Goal: Task Accomplishment & Management: Use online tool/utility

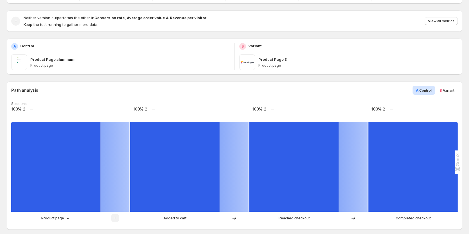
scroll to position [56, 0]
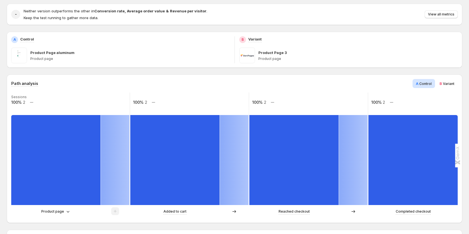
click at [449, 83] on span "Variant" at bounding box center [449, 84] width 12 height 4
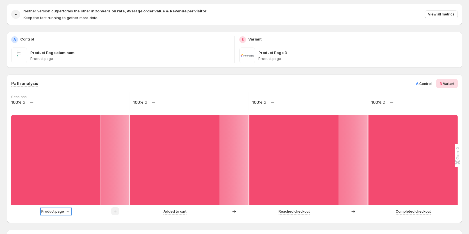
click at [56, 213] on p "Product page" at bounding box center [52, 212] width 23 height 6
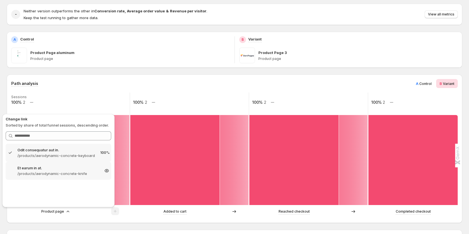
click at [66, 172] on p "/products/aerodynamic-concrete-knife" at bounding box center [58, 174] width 82 height 6
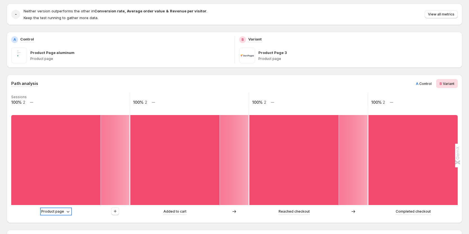
click at [53, 213] on p "Product page" at bounding box center [52, 212] width 23 height 6
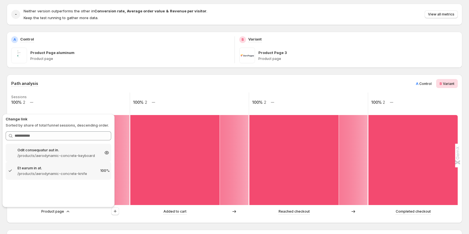
click at [55, 157] on p "/products/aerodynamic-concrete-keyboard" at bounding box center [58, 156] width 82 height 6
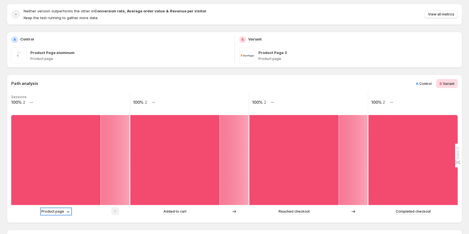
click at [60, 211] on p "Product page" at bounding box center [52, 212] width 23 height 6
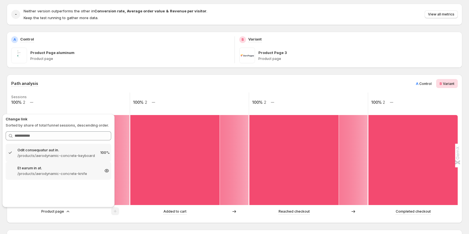
click at [58, 175] on p "/products/aerodynamic-concrete-knife" at bounding box center [58, 174] width 82 height 6
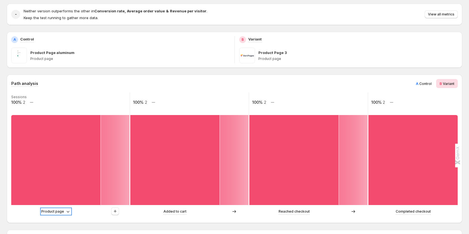
click at [56, 211] on p "Product page" at bounding box center [52, 212] width 23 height 6
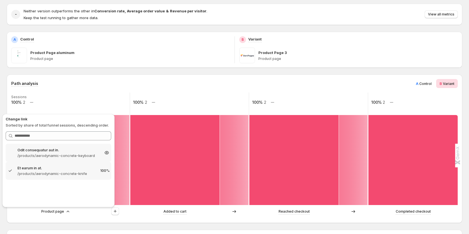
click at [62, 157] on p "/products/aerodynamic-concrete-keyboard" at bounding box center [58, 156] width 82 height 6
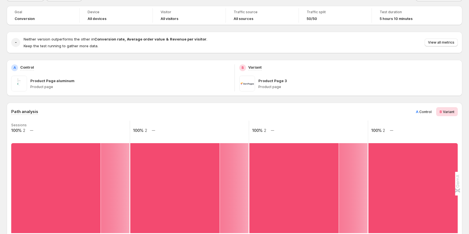
scroll to position [112, 0]
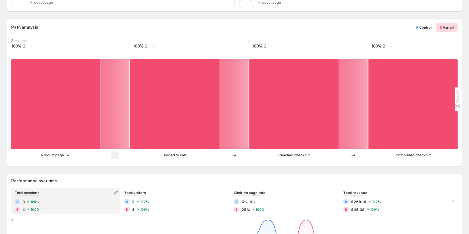
click at [423, 27] on span "Control" at bounding box center [426, 27] width 12 height 4
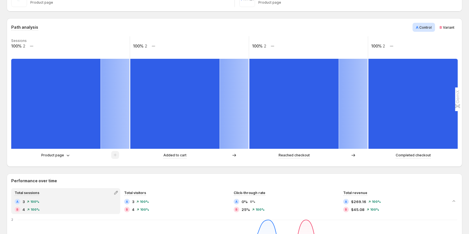
click at [451, 23] on div "B Variant" at bounding box center [447, 27] width 22 height 9
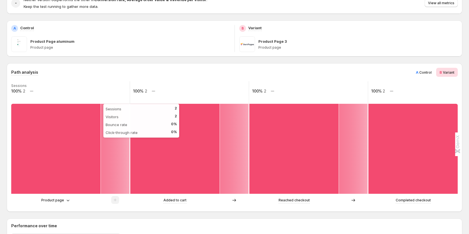
scroll to position [56, 0]
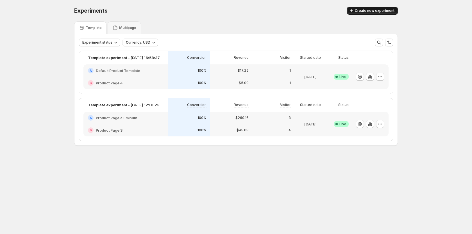
click at [381, 10] on span "Create new experiment" at bounding box center [375, 10] width 40 height 4
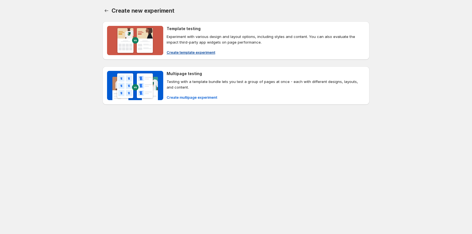
click at [192, 51] on span "Create template experiment" at bounding box center [191, 52] width 49 height 6
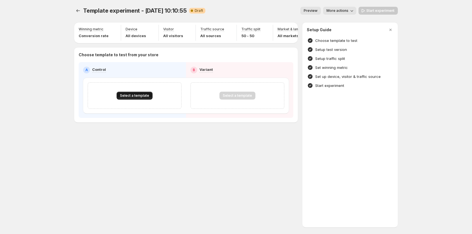
click at [136, 98] on span "Select a template" at bounding box center [134, 95] width 29 height 4
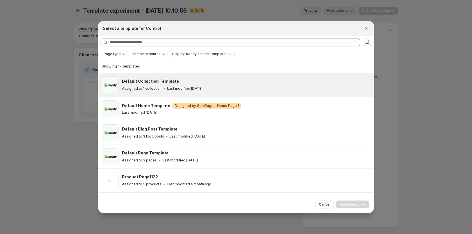
click at [162, 90] on icon ":r6c:" at bounding box center [165, 89] width 6 height 6
click at [343, 202] on button "Select template" at bounding box center [352, 204] width 33 height 8
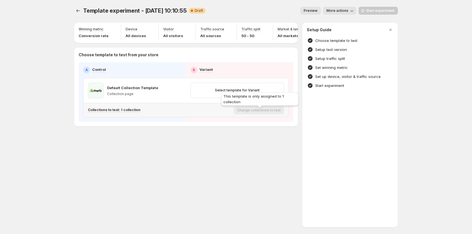
click at [253, 100] on div "This template is only assigned to 1 collection" at bounding box center [260, 100] width 80 height 18
click at [231, 91] on div "This template is only assigned to 1 collection" at bounding box center [260, 100] width 80 height 18
click at [225, 92] on span "Select template for Variant" at bounding box center [237, 90] width 45 height 4
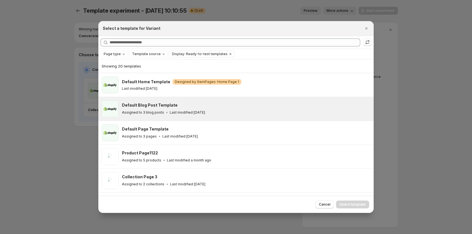
click at [215, 107] on div "Default Blog Post Template" at bounding box center [245, 105] width 247 height 6
click at [363, 203] on span "Select template" at bounding box center [353, 204] width 26 height 4
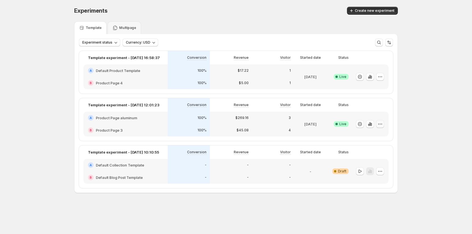
click at [381, 122] on icon "button" at bounding box center [380, 124] width 6 height 6
click at [376, 134] on span "Edit" at bounding box center [385, 136] width 59 height 6
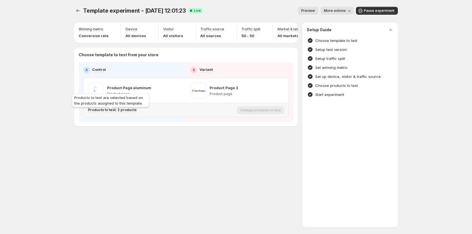
click at [123, 112] on p "Products to test: 2 products" at bounding box center [112, 110] width 49 height 4
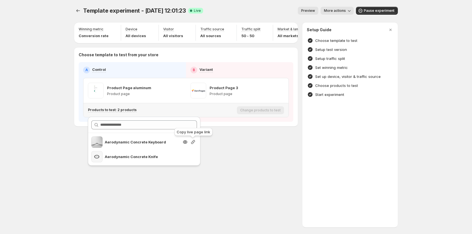
click at [193, 141] on icon "button" at bounding box center [193, 142] width 6 height 6
click at [56, 131] on div "Template experiment - [DATE] 12:01:23. This page is ready Template experiment -…" at bounding box center [236, 117] width 472 height 234
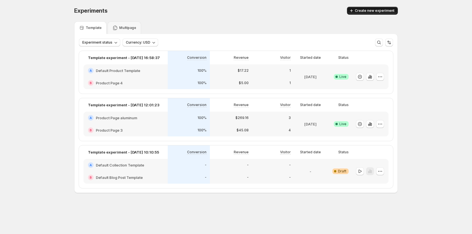
click at [380, 11] on span "Create new experiment" at bounding box center [375, 10] width 40 height 4
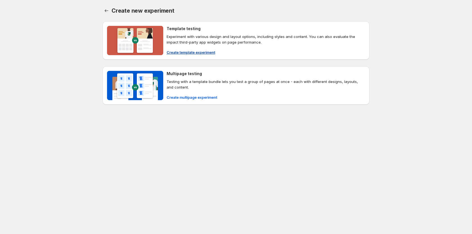
click at [175, 53] on span "Create template experiment" at bounding box center [191, 52] width 49 height 6
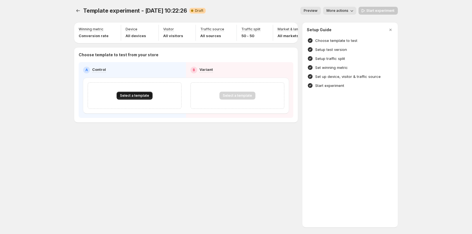
click at [146, 98] on span "Select a template" at bounding box center [134, 95] width 29 height 4
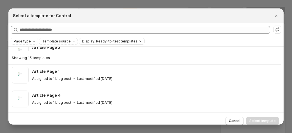
scroll to position [319, 0]
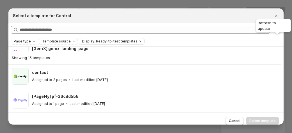
click at [279, 32] on icon ":r72:" at bounding box center [278, 30] width 6 height 6
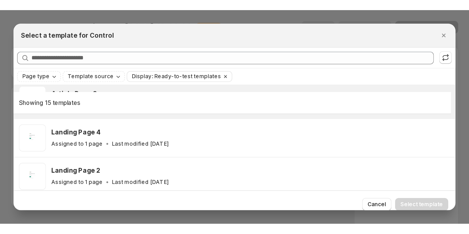
scroll to position [225, 0]
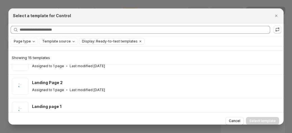
drag, startPoint x: 274, startPoint y: 20, endPoint x: 199, endPoint y: 0, distance: 77.9
click at [274, 19] on icon "Close" at bounding box center [277, 16] width 6 height 6
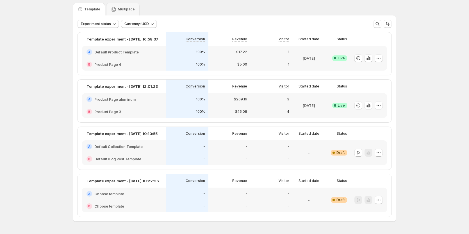
scroll to position [8, 0]
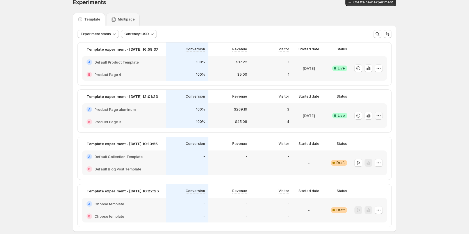
click at [382, 116] on icon "button" at bounding box center [379, 116] width 6 height 6
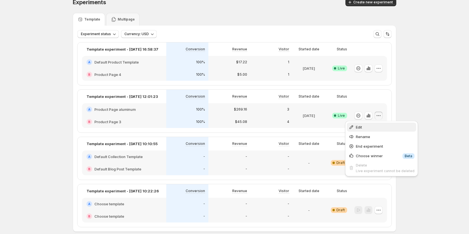
click at [365, 129] on span "Edit" at bounding box center [385, 127] width 59 height 6
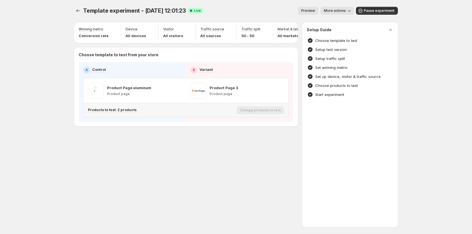
click at [120, 115] on div "Products to test: 2 products" at bounding box center [161, 109] width 147 height 9
click at [120, 112] on p "Products to test: 2 products" at bounding box center [112, 110] width 49 height 4
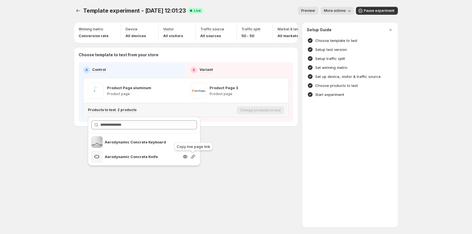
click at [191, 158] on icon "button" at bounding box center [193, 157] width 6 height 6
click at [194, 157] on icon "button" at bounding box center [193, 157] width 6 height 6
click at [240, 161] on div "Template experiment - Aug 28, 12:01:23. This page is ready Template experiment …" at bounding box center [235, 117] width 337 height 234
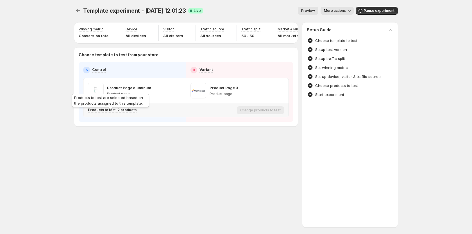
click at [121, 112] on p "Products to test: 2 products" at bounding box center [112, 110] width 49 height 4
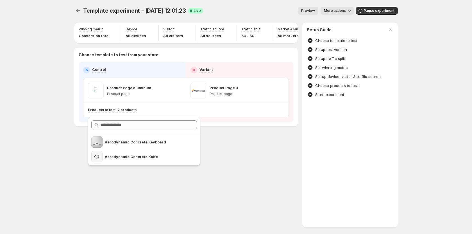
click at [259, 164] on div "Template experiment - Aug 28, 12:01:23. This page is ready Template experiment …" at bounding box center [235, 117] width 337 height 234
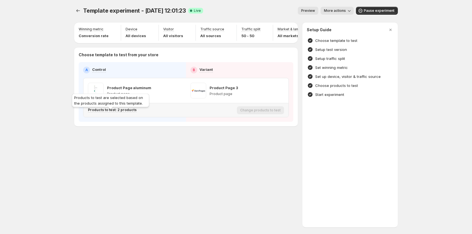
click at [128, 112] on p "Products to test: 2 products" at bounding box center [112, 110] width 49 height 4
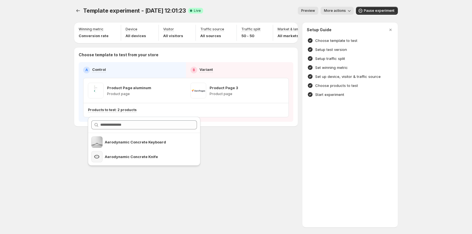
click at [231, 157] on div "Template experiment - Aug 28, 12:01:23. This page is ready Template experiment …" at bounding box center [235, 78] width 337 height 157
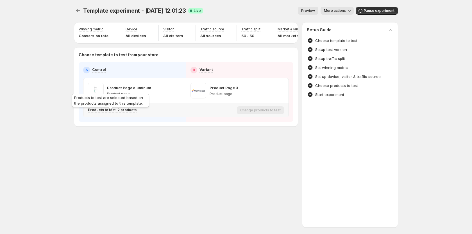
click at [125, 112] on p "Products to test: 2 products" at bounding box center [112, 110] width 49 height 4
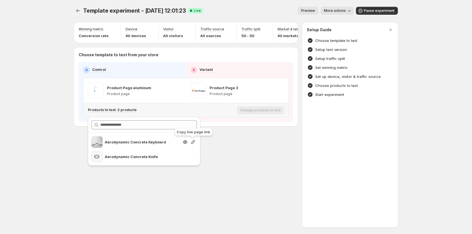
click at [192, 143] on icon "button" at bounding box center [193, 142] width 6 height 6
click at [434, 16] on div "Template experiment - Aug 28, 12:01:23. This page is ready Template experiment …" at bounding box center [236, 117] width 472 height 234
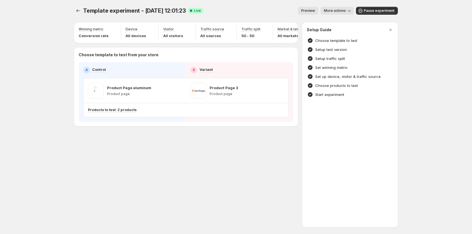
click at [160, 171] on div "Template experiment - Aug 28, 12:01:23. This page is ready Template experiment …" at bounding box center [235, 117] width 337 height 234
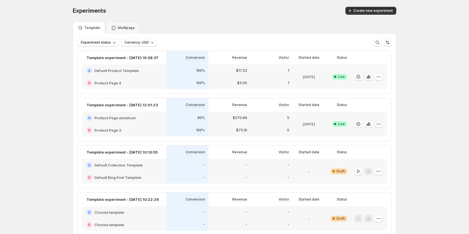
click at [380, 125] on icon "button" at bounding box center [379, 124] width 6 height 6
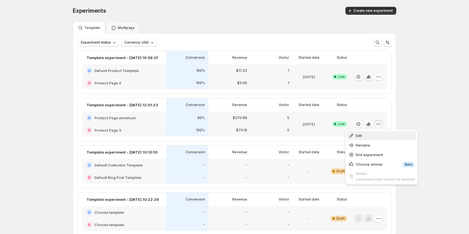
click at [371, 135] on span "Edit" at bounding box center [385, 136] width 59 height 6
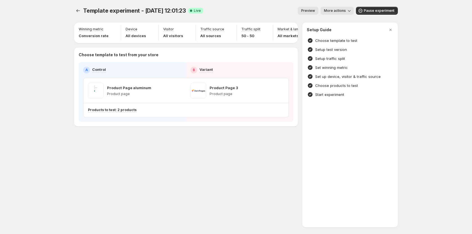
click at [288, 144] on div "Template experiment - Aug 28, 12:01:23. This page is ready Template experiment …" at bounding box center [235, 78] width 337 height 157
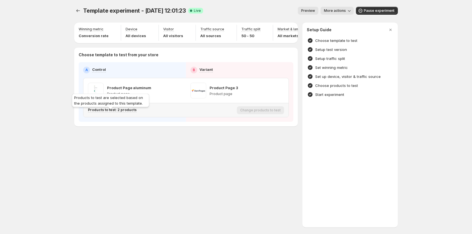
click at [129, 112] on p "Products to test: 2 products" at bounding box center [112, 110] width 49 height 4
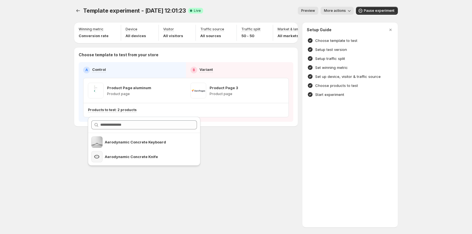
click at [52, 118] on div "Template experiment - Aug 28, 12:01:23. This page is ready Template experiment …" at bounding box center [236, 117] width 472 height 234
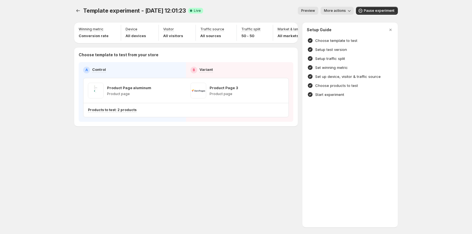
click at [146, 138] on div "Template experiment - [DATE] 12:01:23. This page is ready Template experiment -…" at bounding box center [235, 78] width 337 height 157
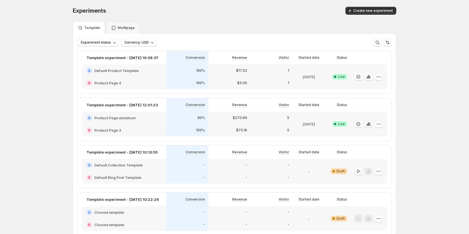
click at [370, 123] on icon "button" at bounding box center [369, 124] width 6 height 6
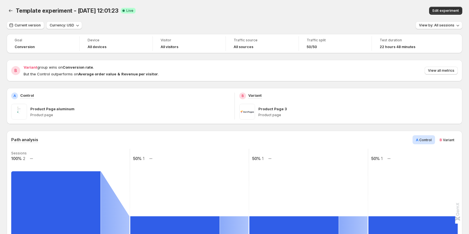
click at [458, 140] on div "B Variant" at bounding box center [447, 139] width 22 height 9
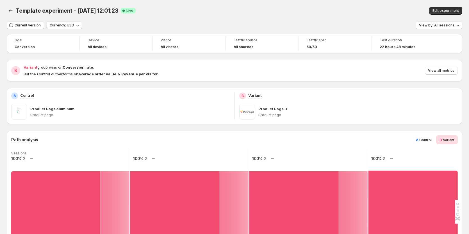
click at [422, 138] on span "A Control" at bounding box center [424, 140] width 16 height 6
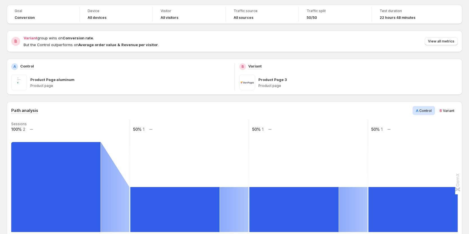
scroll to position [56, 0]
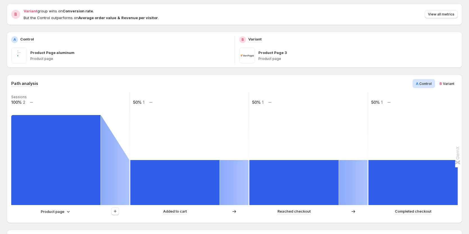
click at [110, 211] on div at bounding box center [115, 211] width 29 height 8
click at [113, 211] on icon "button" at bounding box center [115, 211] width 6 height 6
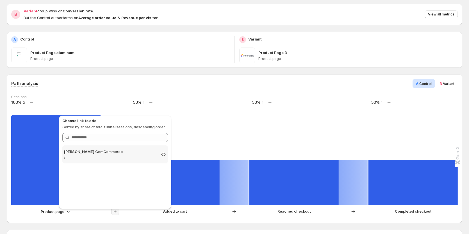
click at [117, 152] on p "[PERSON_NAME] GemCommerce" at bounding box center [110, 152] width 92 height 6
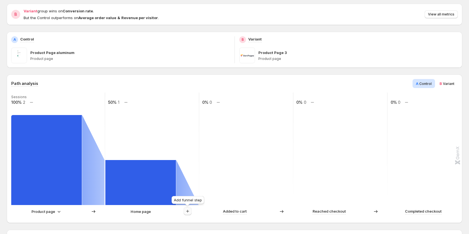
click at [186, 211] on icon "button" at bounding box center [188, 211] width 6 height 6
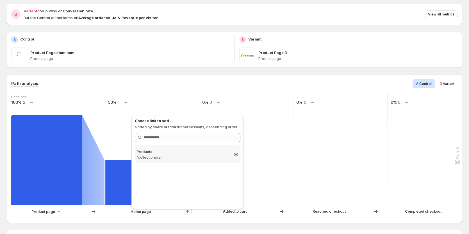
click at [182, 155] on p "/collections/all" at bounding box center [183, 157] width 92 height 6
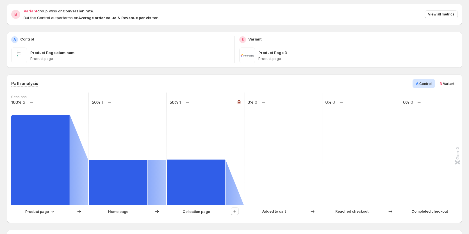
scroll to position [84, 0]
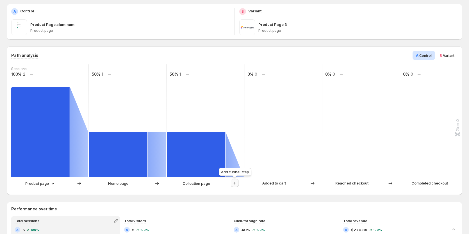
click at [237, 185] on icon "button" at bounding box center [235, 183] width 6 height 6
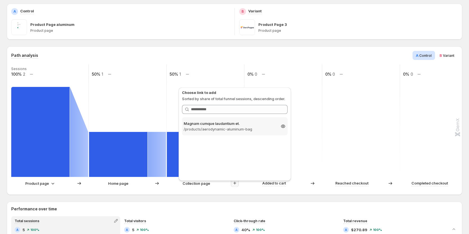
click at [239, 125] on p "Magnam cumque laudantium et." at bounding box center [230, 124] width 92 height 6
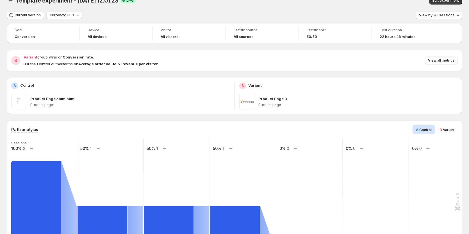
scroll to position [0, 0]
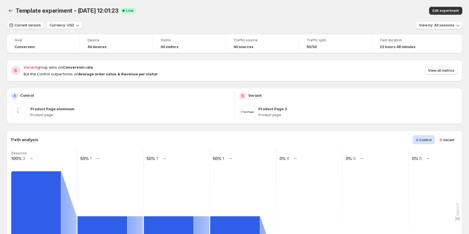
click at [34, 26] on span "Current version" at bounding box center [28, 25] width 26 height 4
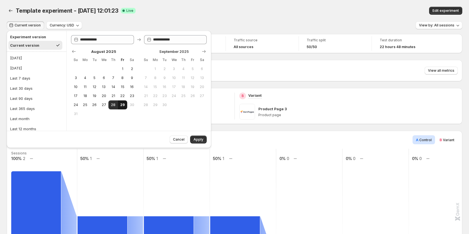
click at [123, 106] on span "29" at bounding box center [122, 105] width 5 height 4
type input "**********"
click at [202, 139] on span "Apply" at bounding box center [199, 139] width 10 height 4
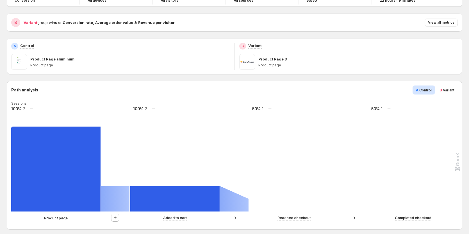
scroll to position [56, 0]
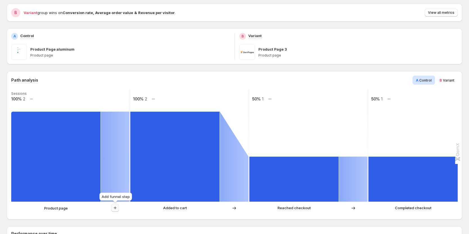
click at [112, 207] on icon "button" at bounding box center [115, 208] width 6 height 6
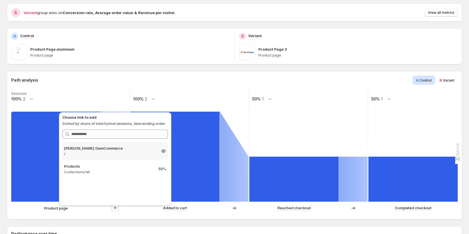
click at [107, 156] on p "/" at bounding box center [110, 154] width 92 height 6
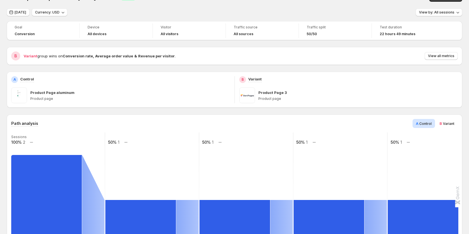
scroll to position [0, 0]
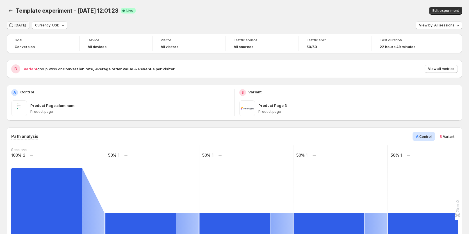
click at [22, 25] on span "Today" at bounding box center [21, 25] width 12 height 4
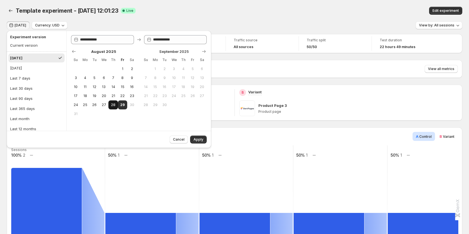
click at [111, 107] on span "28" at bounding box center [113, 105] width 5 height 4
type input "**********"
click at [195, 140] on span "Apply" at bounding box center [199, 139] width 10 height 4
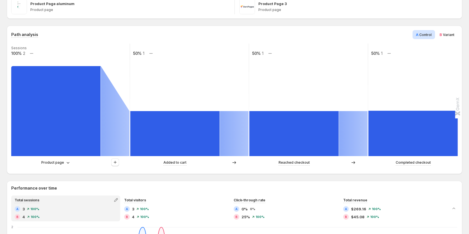
scroll to position [112, 0]
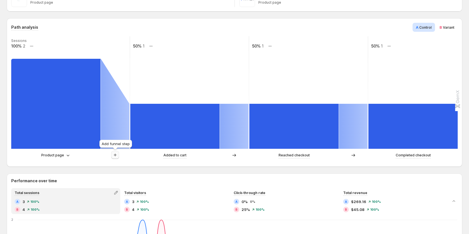
click at [113, 153] on icon "button" at bounding box center [115, 155] width 6 height 6
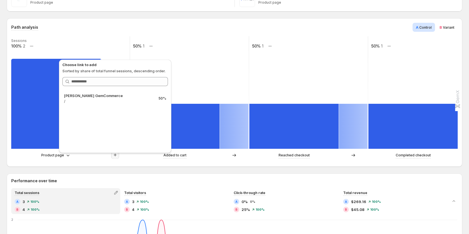
click at [451, 25] on span "B Variant" at bounding box center [447, 27] width 15 height 6
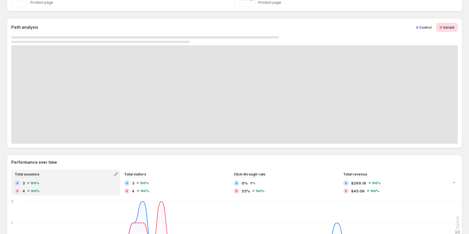
click at [450, 26] on span "Variant" at bounding box center [449, 27] width 12 height 4
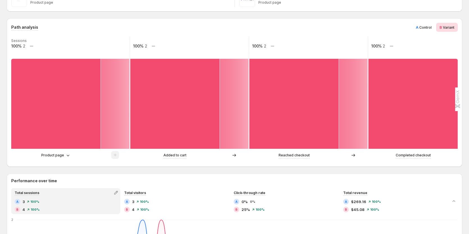
click at [425, 27] on span "Control" at bounding box center [426, 27] width 12 height 4
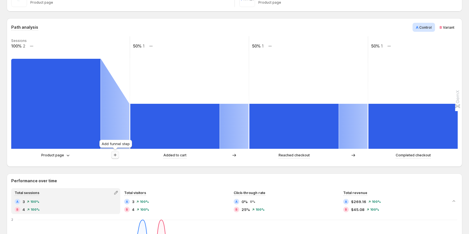
click at [114, 156] on icon "button" at bounding box center [115, 155] width 6 height 6
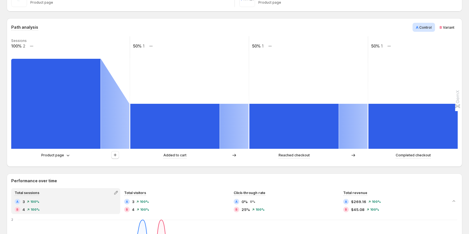
click at [449, 29] on span "Variant" at bounding box center [449, 27] width 12 height 4
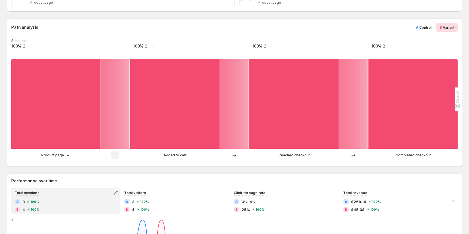
click at [66, 151] on div "Product page" at bounding box center [70, 155] width 119 height 8
click at [66, 156] on icon at bounding box center [68, 155] width 6 height 6
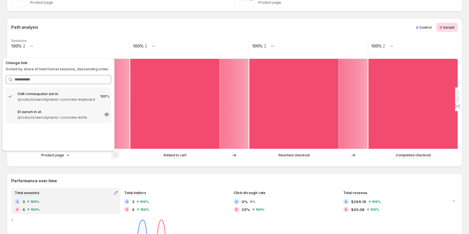
click at [58, 117] on p "/products/aerodynamic-concrete-knife" at bounding box center [58, 117] width 82 height 6
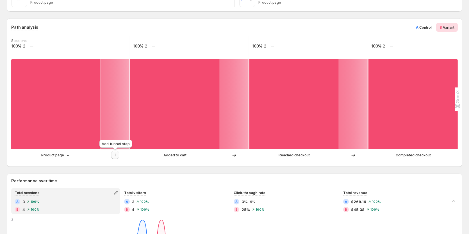
click at [112, 157] on button "button" at bounding box center [115, 155] width 8 height 8
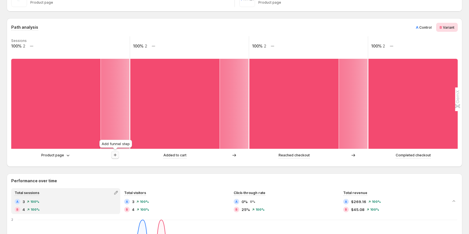
click at [114, 154] on icon "button" at bounding box center [115, 155] width 6 height 6
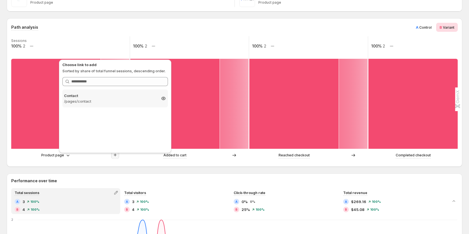
click at [92, 94] on p "Contact" at bounding box center [110, 96] width 92 height 6
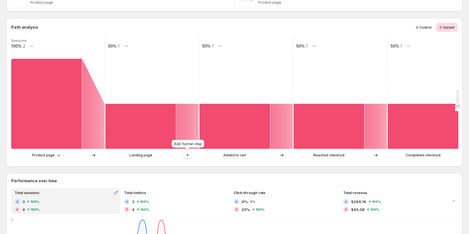
click at [184, 155] on button "button" at bounding box center [188, 155] width 8 height 8
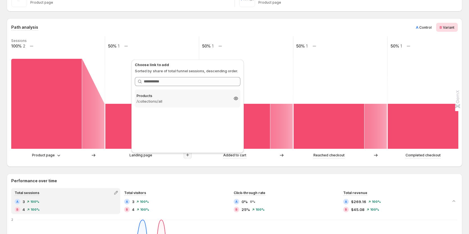
click at [158, 103] on p "/collections/all" at bounding box center [183, 101] width 92 height 6
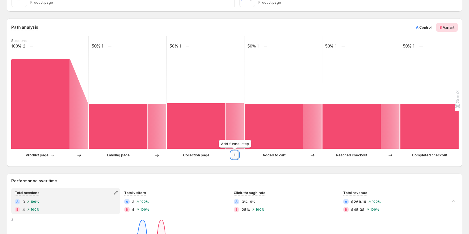
click at [234, 157] on icon "button" at bounding box center [235, 155] width 6 height 6
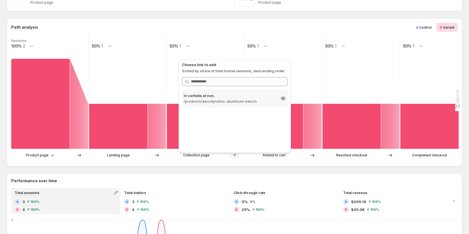
click at [236, 99] on p "/products/aerodynamic-aluminum-bench" at bounding box center [230, 101] width 92 height 6
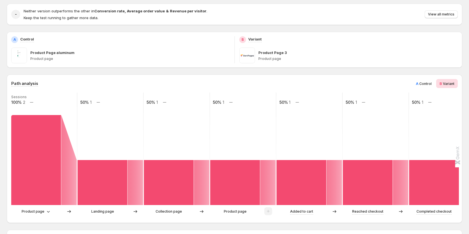
scroll to position [0, 0]
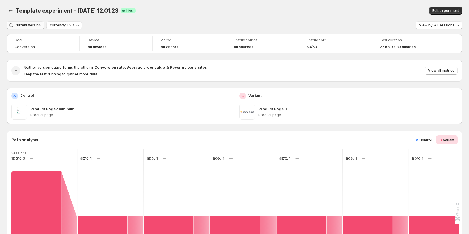
click at [36, 27] on span "Current version" at bounding box center [28, 25] width 26 height 4
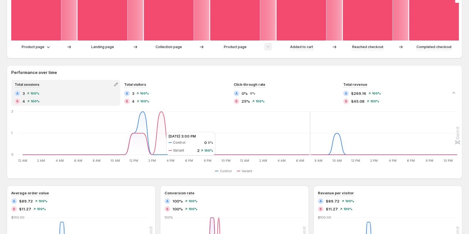
scroll to position [225, 0]
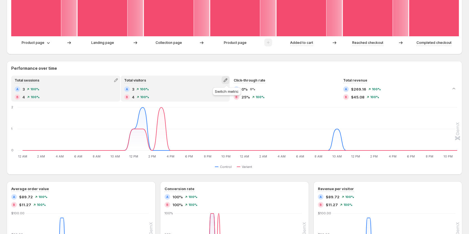
click at [225, 81] on icon "button" at bounding box center [226, 80] width 4 height 4
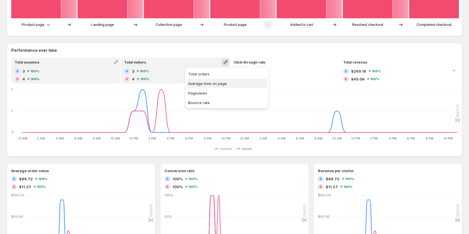
scroll to position [253, 0]
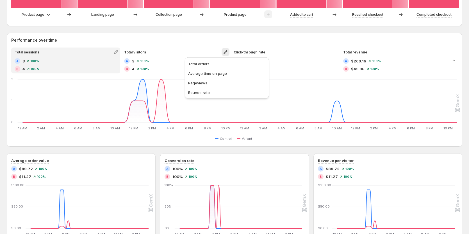
click at [150, 137] on div "Control Variant" at bounding box center [235, 138] width 446 height 7
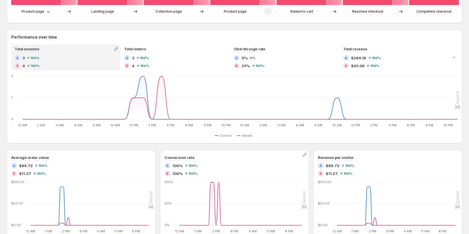
scroll to position [250, 0]
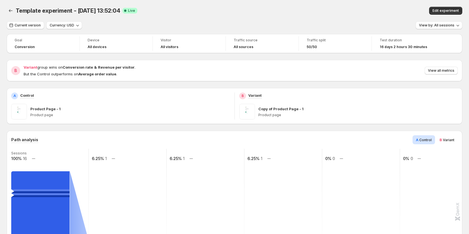
scroll to position [84, 0]
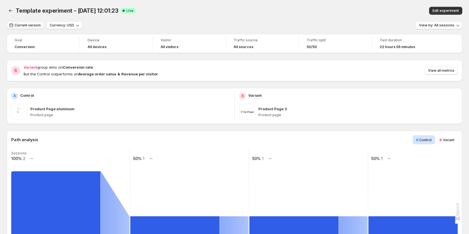
click at [31, 25] on span "Current version" at bounding box center [28, 25] width 26 height 4
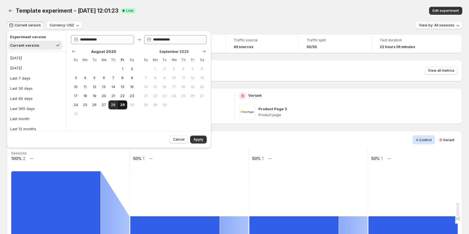
click at [123, 106] on span "29" at bounding box center [122, 105] width 5 height 4
type input "**********"
click at [194, 140] on span "Apply" at bounding box center [199, 139] width 10 height 4
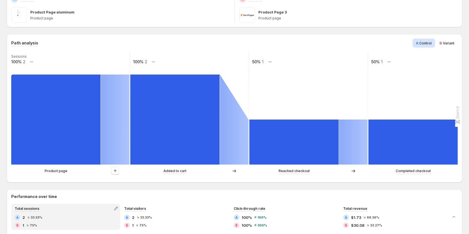
scroll to position [84, 0]
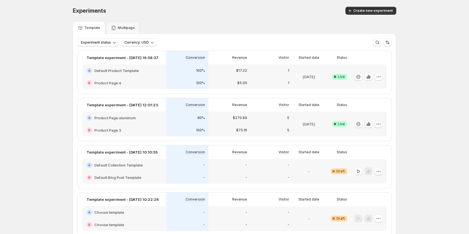
click at [379, 123] on icon "button" at bounding box center [379, 124] width 6 height 6
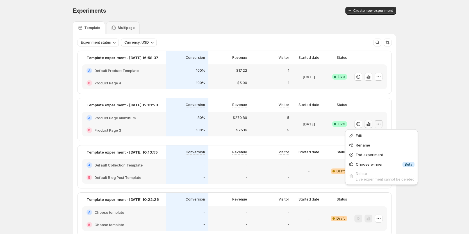
click at [368, 125] on icon "button" at bounding box center [367, 125] width 1 height 2
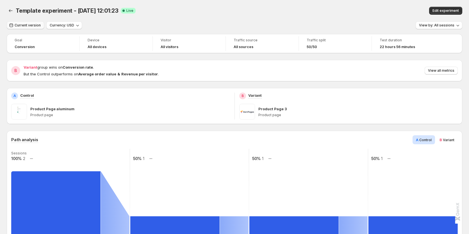
click at [27, 26] on span "Current version" at bounding box center [28, 25] width 26 height 4
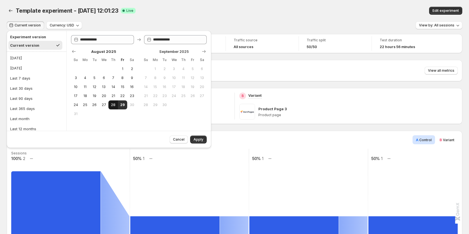
click at [113, 104] on span "28" at bounding box center [113, 105] width 5 height 4
type input "**********"
click at [199, 137] on span "Apply" at bounding box center [199, 139] width 10 height 4
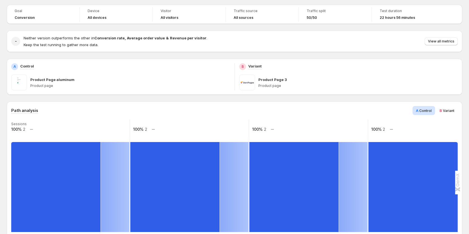
scroll to position [84, 0]
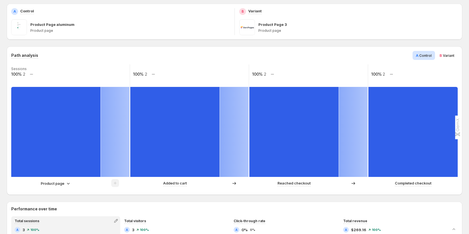
click at [53, 182] on p "Product page" at bounding box center [53, 183] width 24 height 6
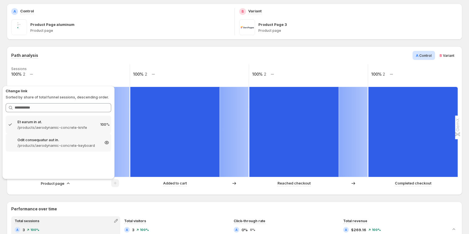
click at [53, 144] on p "/products/aerodynamic-concrete-keyboard" at bounding box center [58, 145] width 82 height 6
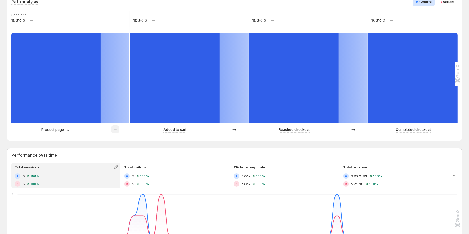
scroll to position [141, 0]
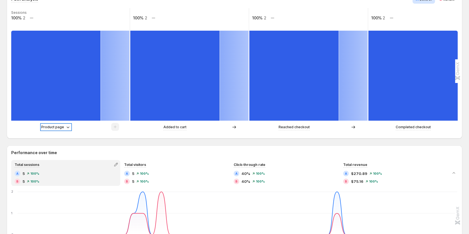
click at [56, 129] on p "Product page" at bounding box center [52, 127] width 23 height 6
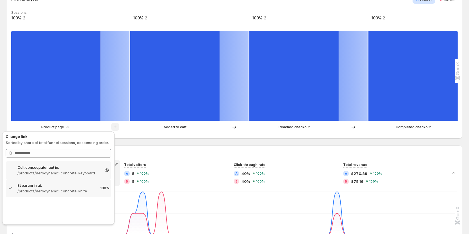
click at [38, 169] on p "Odit consequatur aut in." at bounding box center [58, 167] width 82 height 6
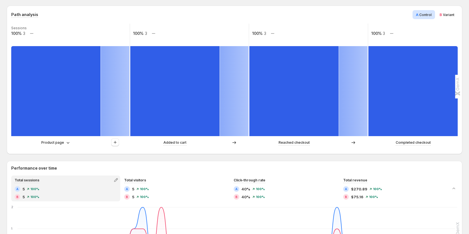
scroll to position [112, 0]
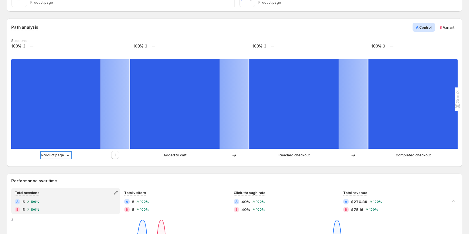
click at [69, 156] on icon at bounding box center [68, 155] width 6 height 6
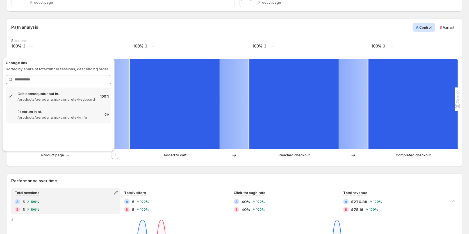
click at [64, 117] on p "/products/aerodynamic-concrete-knife" at bounding box center [58, 117] width 82 height 6
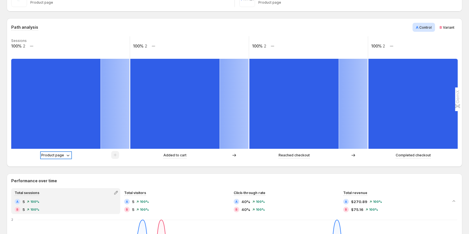
click at [59, 153] on p "Product page" at bounding box center [52, 155] width 23 height 6
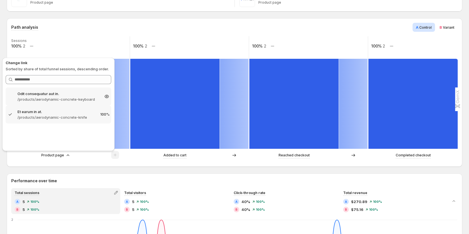
click at [47, 93] on p "Odit consequatur aut in." at bounding box center [58, 94] width 82 height 6
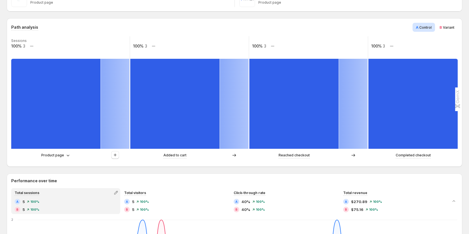
click at [449, 26] on span "Variant" at bounding box center [449, 27] width 12 height 4
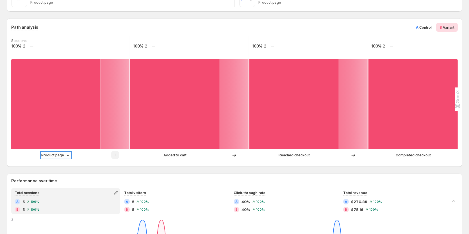
click at [64, 156] on div "Product page" at bounding box center [56, 155] width 30 height 6
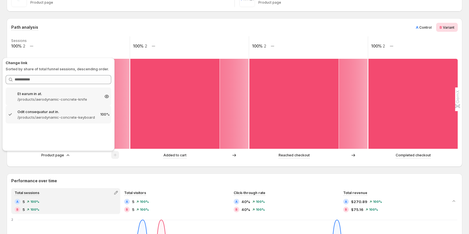
click at [65, 94] on p "Et earum in at." at bounding box center [58, 94] width 82 height 6
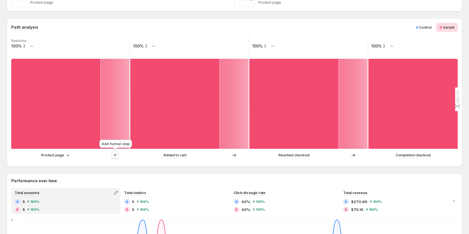
click at [114, 158] on button "button" at bounding box center [115, 155] width 8 height 8
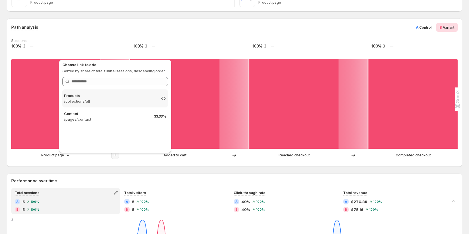
click at [114, 105] on div "Products /collections/all 33.33%" at bounding box center [115, 98] width 106 height 18
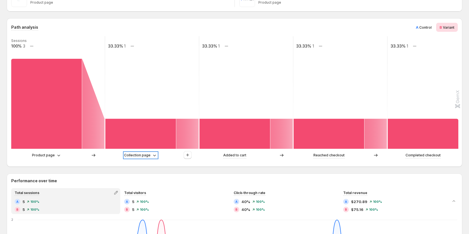
click at [141, 156] on p "Collection page" at bounding box center [137, 155] width 26 height 6
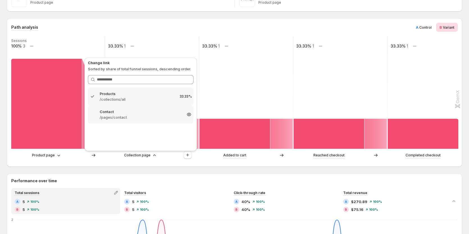
click at [135, 115] on p "/pages/contact" at bounding box center [141, 117] width 82 height 6
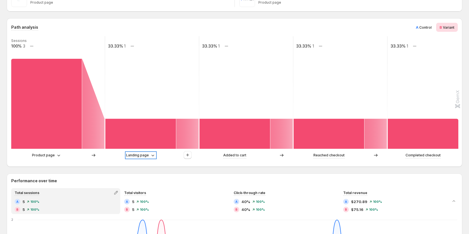
click at [148, 156] on p "Landing page" at bounding box center [137, 155] width 23 height 6
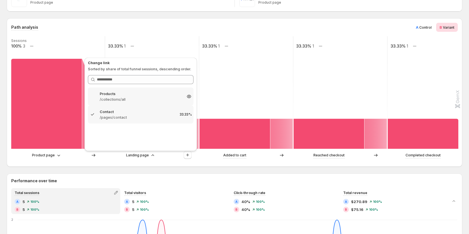
click at [143, 101] on p "/collections/all" at bounding box center [141, 99] width 82 height 6
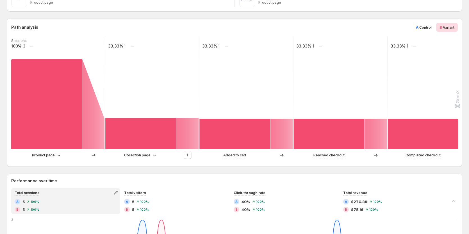
click at [182, 152] on div at bounding box center [188, 155] width 23 height 8
click at [184, 153] on button "button" at bounding box center [188, 155] width 8 height 8
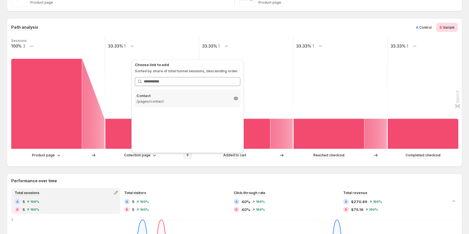
click at [178, 100] on p "/pages/contact" at bounding box center [183, 101] width 92 height 6
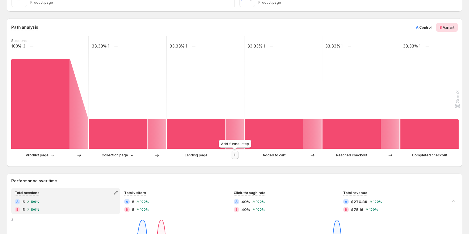
click at [236, 156] on icon "button" at bounding box center [235, 155] width 6 height 6
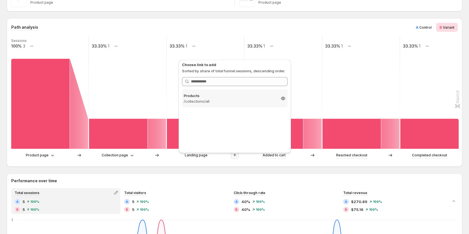
click at [227, 105] on div "Products /collections/all 33.33%" at bounding box center [235, 98] width 106 height 18
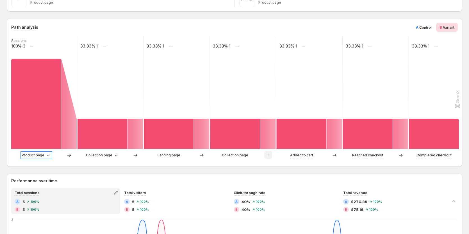
click at [46, 155] on icon at bounding box center [49, 155] width 6 height 6
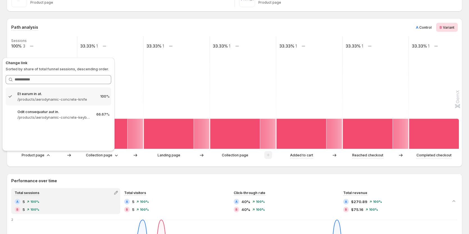
click at [74, 164] on div "Path analysis A Control B Variant Sessions 100% 3 33.33% 1 33.33% 1 33.33% 1 33…" at bounding box center [235, 92] width 456 height 148
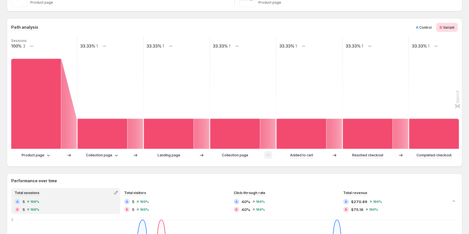
click at [426, 27] on span "Control" at bounding box center [426, 27] width 12 height 4
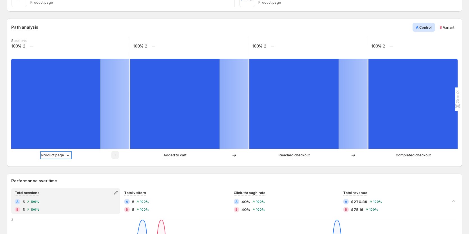
click at [58, 153] on p "Product page" at bounding box center [52, 155] width 23 height 6
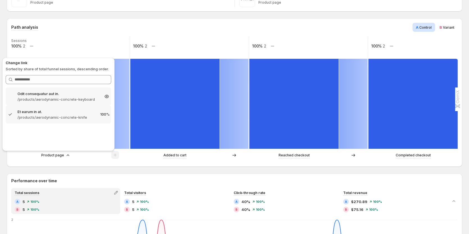
click at [62, 101] on p "/products/aerodynamic-concrete-keyboard" at bounding box center [58, 99] width 82 height 6
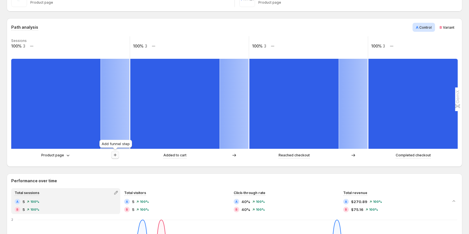
click at [112, 156] on button "button" at bounding box center [115, 155] width 8 height 8
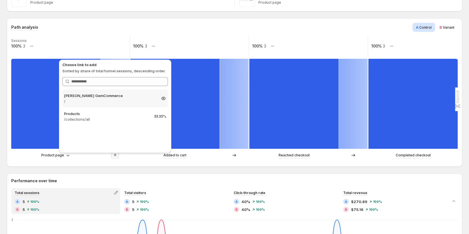
click at [105, 101] on p "/" at bounding box center [110, 101] width 92 height 6
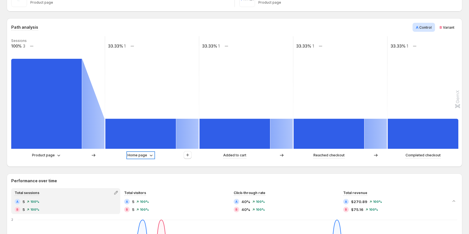
click at [132, 156] on p "Home page" at bounding box center [138, 155] width 20 height 6
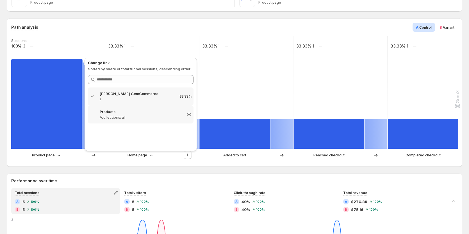
click at [128, 116] on p "/collections/all" at bounding box center [141, 117] width 82 height 6
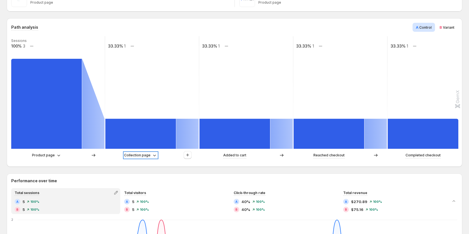
click at [148, 155] on p "Collection page" at bounding box center [137, 155] width 26 height 6
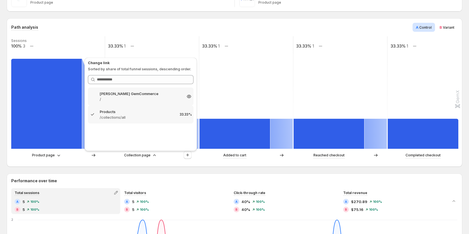
click at [135, 98] on p "/" at bounding box center [141, 99] width 82 height 6
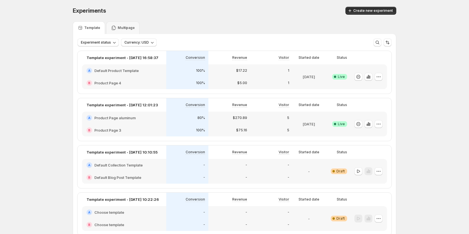
click at [379, 129] on div at bounding box center [368, 124] width 30 height 20
click at [381, 123] on icon "button" at bounding box center [379, 124] width 6 height 6
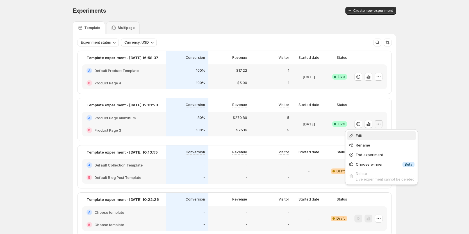
click at [372, 137] on span "Edit" at bounding box center [385, 136] width 59 height 6
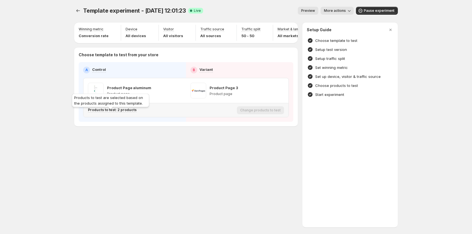
click at [121, 112] on p "Products to test: 2 products" at bounding box center [112, 110] width 49 height 4
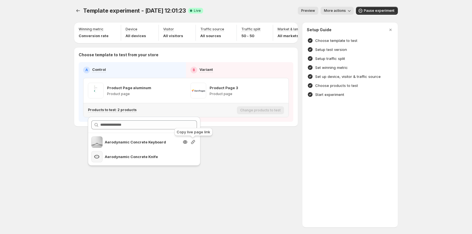
click at [194, 142] on icon "button" at bounding box center [193, 142] width 6 height 6
click at [239, 176] on div "Template experiment - [DATE] 12:01:23. This page is ready Template experiment -…" at bounding box center [235, 117] width 337 height 234
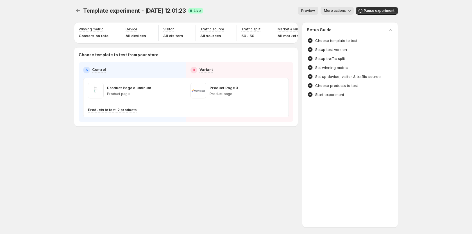
click at [235, 139] on div "Template experiment - [DATE] 12:01:23. This page is ready Template experiment -…" at bounding box center [235, 78] width 337 height 157
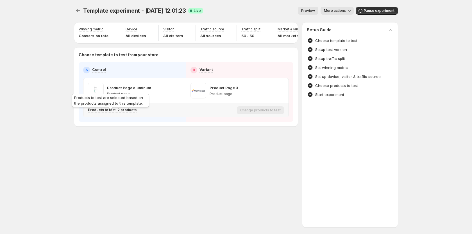
click at [123, 112] on p "Products to test: 2 products" at bounding box center [112, 110] width 49 height 4
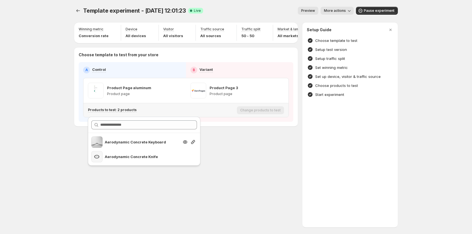
click at [146, 146] on div "Aerodynamic Concrete Keyboard" at bounding box center [142, 141] width 74 height 11
click at [192, 141] on icon "button" at bounding box center [193, 142] width 6 height 6
click at [246, 175] on div "Template experiment - Aug 28, 12:01:23. This page is ready Template experiment …" at bounding box center [235, 117] width 337 height 234
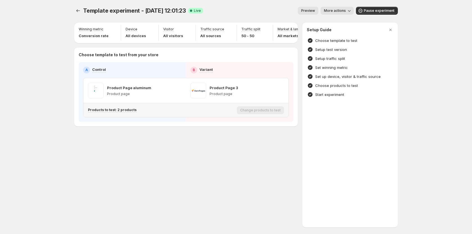
click at [122, 115] on div "Products to test: 2 products" at bounding box center [161, 109] width 147 height 9
click at [124, 111] on p "Products to test: 2 products" at bounding box center [112, 110] width 49 height 4
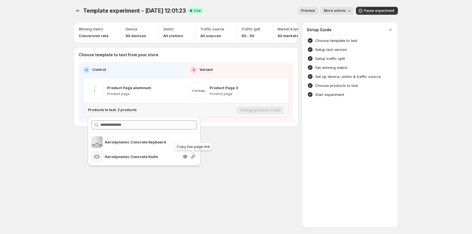
click at [195, 155] on icon "button" at bounding box center [193, 157] width 6 height 6
click at [194, 142] on icon "button" at bounding box center [193, 142] width 6 height 6
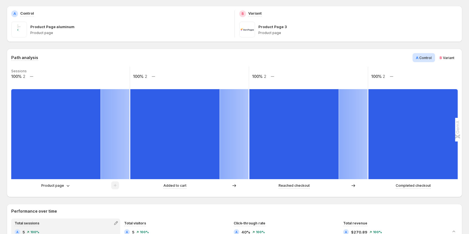
scroll to position [84, 0]
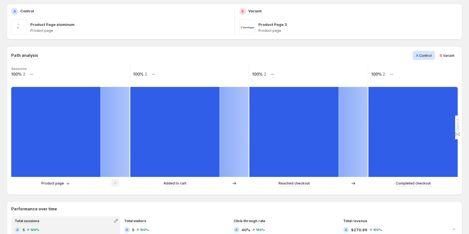
click at [453, 53] on span "Variant" at bounding box center [449, 55] width 12 height 4
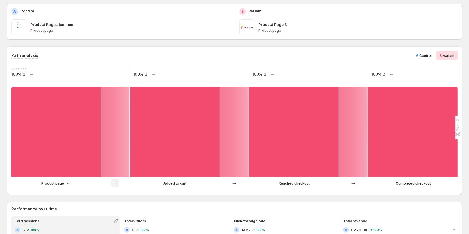
click at [432, 55] on span "Control" at bounding box center [426, 55] width 12 height 4
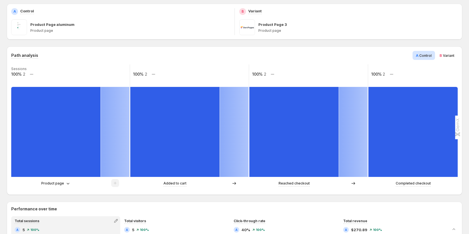
click at [442, 55] on span "B" at bounding box center [441, 55] width 3 height 4
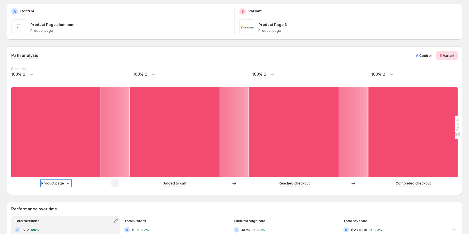
click at [55, 182] on p "Product page" at bounding box center [52, 183] width 23 height 6
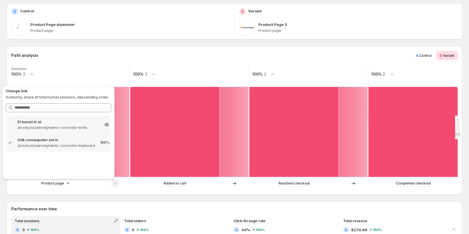
click at [61, 129] on p "/products/aerodynamic-concrete-knife" at bounding box center [58, 128] width 82 height 6
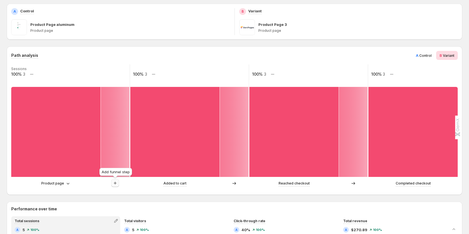
click at [113, 182] on icon "button" at bounding box center [115, 183] width 6 height 6
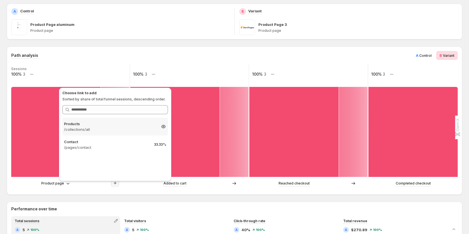
click at [112, 132] on p "/collections/all" at bounding box center [110, 129] width 92 height 6
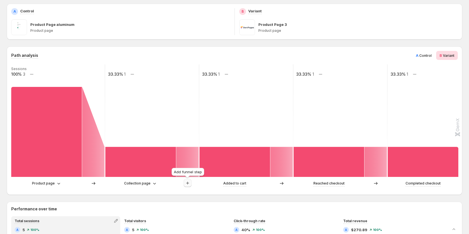
click at [188, 182] on icon "button" at bounding box center [188, 183] width 6 height 6
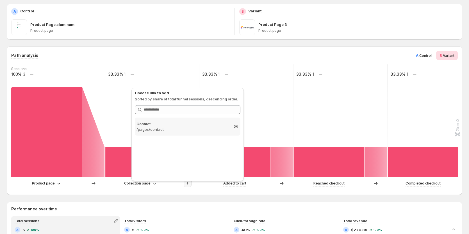
click at [170, 130] on p "/pages/contact" at bounding box center [183, 129] width 92 height 6
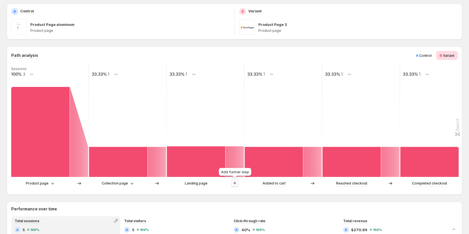
click at [238, 183] on button "button" at bounding box center [235, 183] width 8 height 8
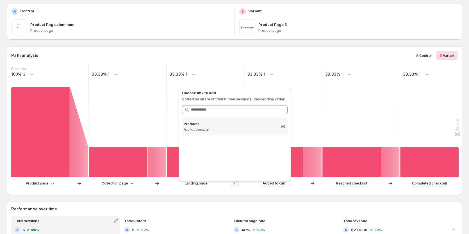
click at [221, 125] on p "Products" at bounding box center [230, 124] width 92 height 6
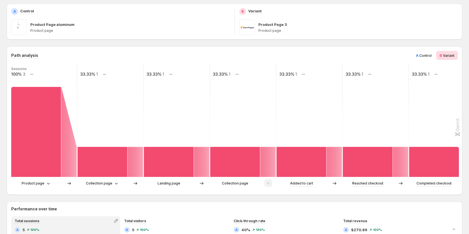
click at [425, 57] on span "Control" at bounding box center [426, 55] width 12 height 4
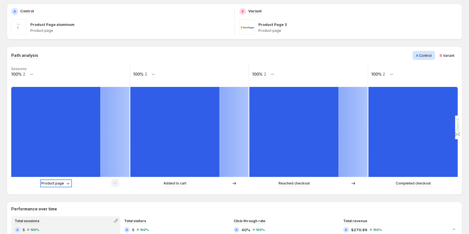
click at [59, 183] on p "Product page" at bounding box center [52, 183] width 23 height 6
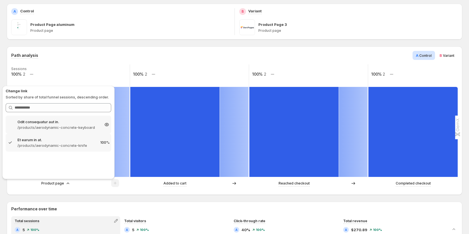
click at [70, 122] on p "Odit consequatur aut in." at bounding box center [58, 122] width 82 height 6
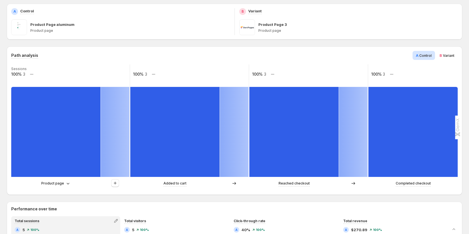
click at [113, 179] on div "Sessions 100% 3 100% 3 100% 3 100% 3 Product page Added to cart Reached checkou…" at bounding box center [234, 127] width 446 height 126
click at [114, 182] on icon "button" at bounding box center [115, 183] width 6 height 6
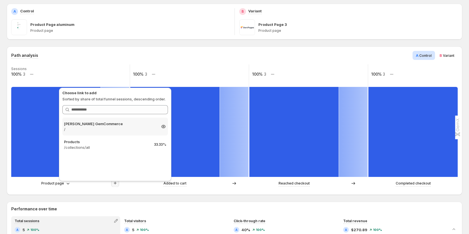
click at [116, 131] on p "/" at bounding box center [110, 129] width 92 height 6
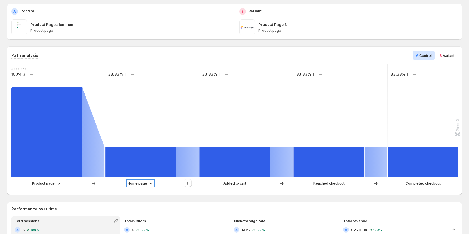
click at [132, 182] on p "Home page" at bounding box center [138, 183] width 20 height 6
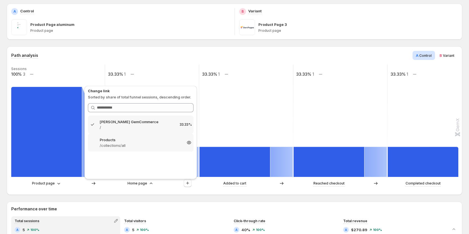
click at [128, 144] on p "/collections/all" at bounding box center [141, 145] width 82 height 6
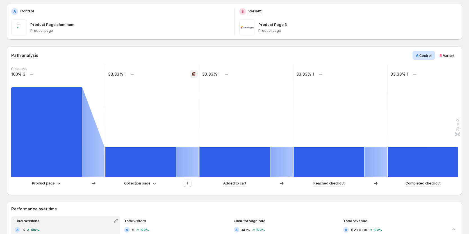
click at [191, 75] on button "button" at bounding box center [194, 74] width 8 height 8
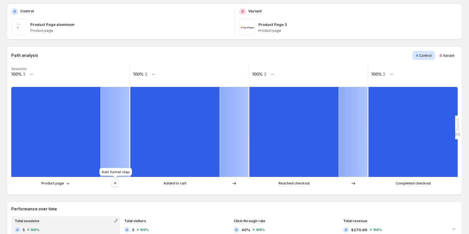
click at [114, 181] on icon "button" at bounding box center [115, 183] width 6 height 6
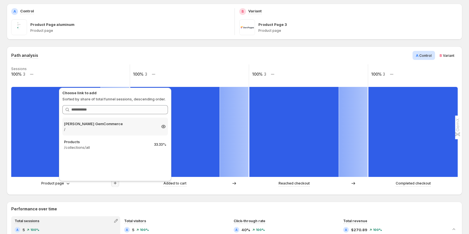
click at [127, 128] on p "/" at bounding box center [110, 129] width 92 height 6
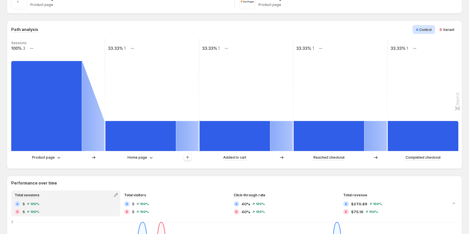
scroll to position [112, 0]
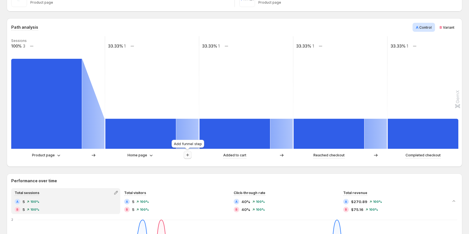
click at [189, 156] on icon "button" at bounding box center [188, 155] width 6 height 6
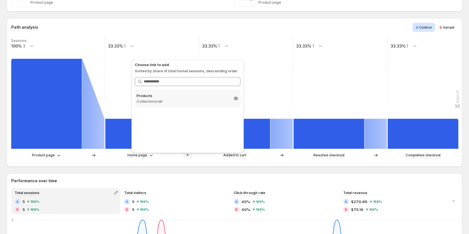
click at [177, 101] on p "/collections/all" at bounding box center [183, 101] width 92 height 6
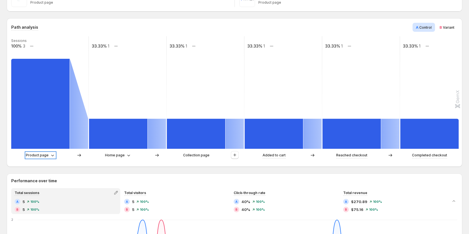
click at [38, 155] on p "Product page" at bounding box center [37, 155] width 23 height 6
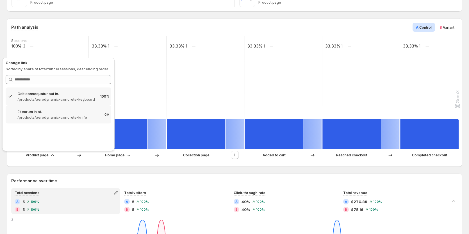
click at [48, 120] on div "Et earum in at. /products/aerodynamic-concrete-knife 66.67%" at bounding box center [59, 114] width 106 height 18
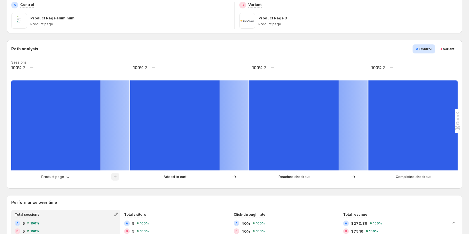
scroll to position [84, 0]
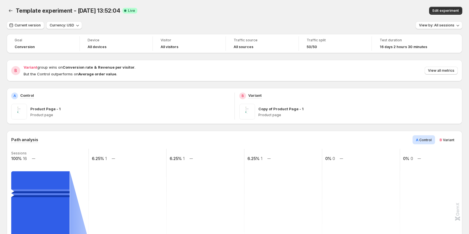
scroll to position [84, 0]
